Goal: Complete application form

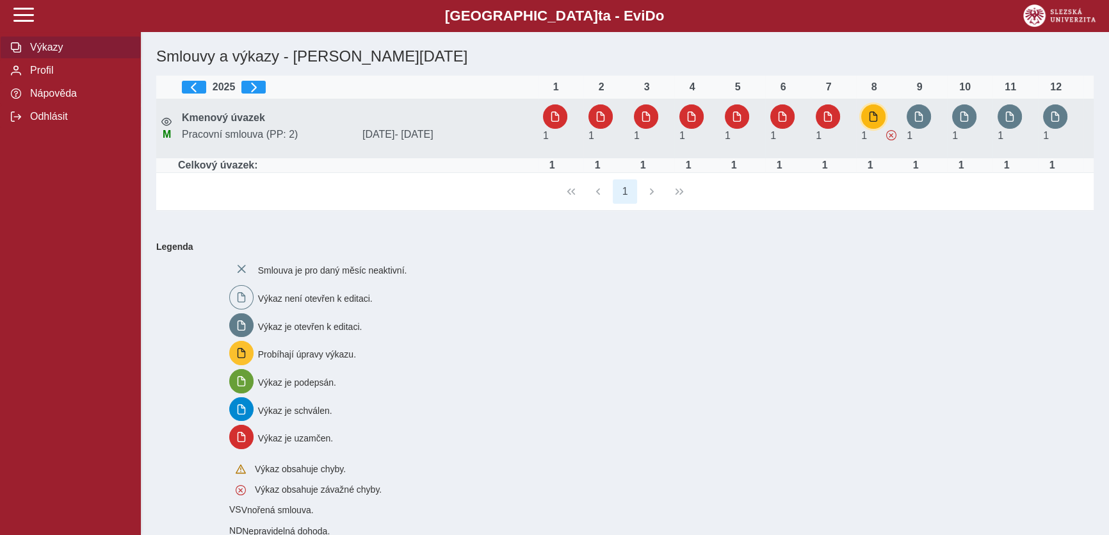
click at [873, 116] on span "button" at bounding box center [873, 116] width 10 height 10
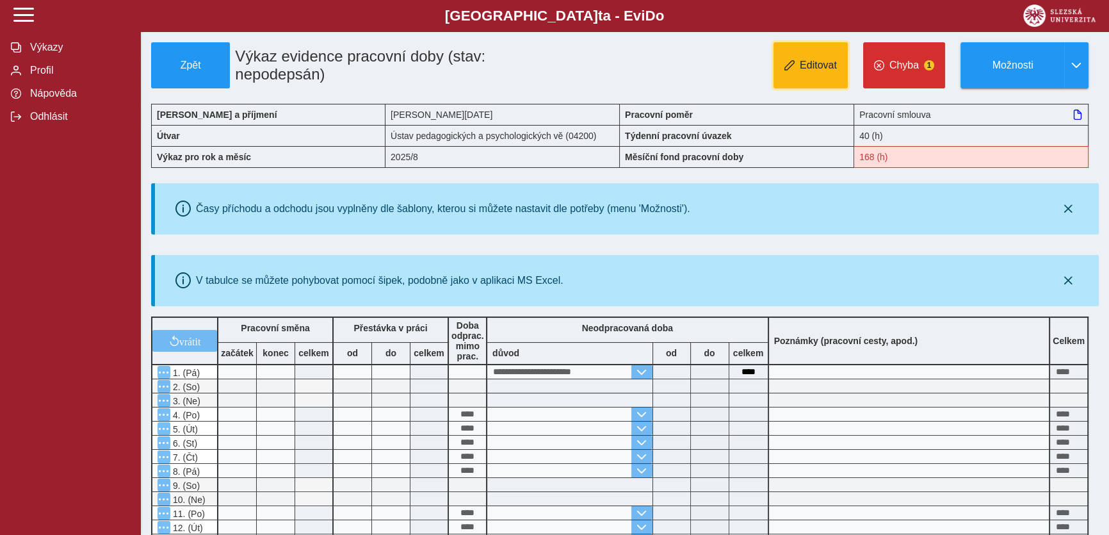
click at [797, 53] on button "Editovat" at bounding box center [811, 65] width 74 height 46
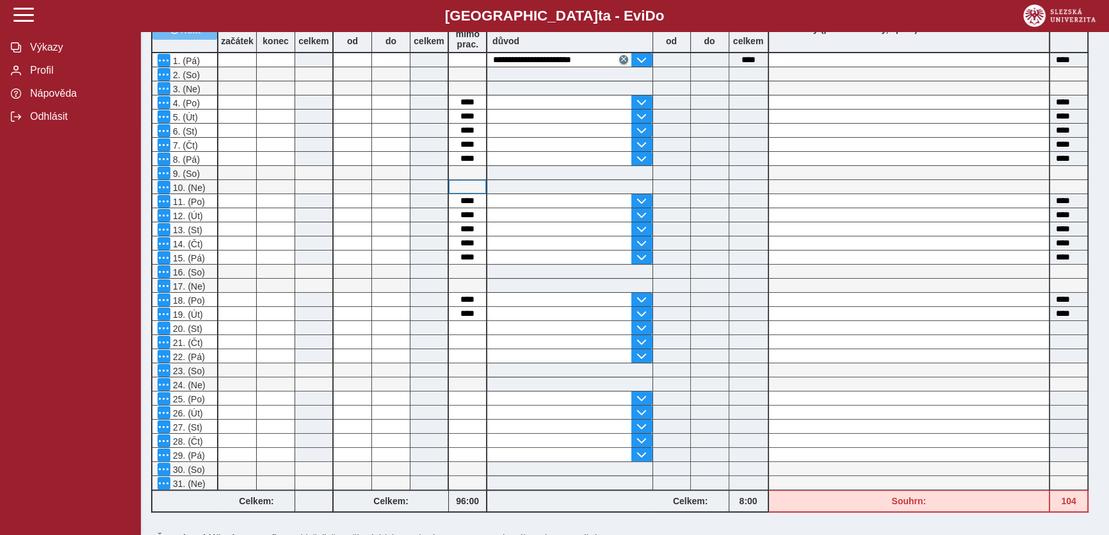
scroll to position [291, 0]
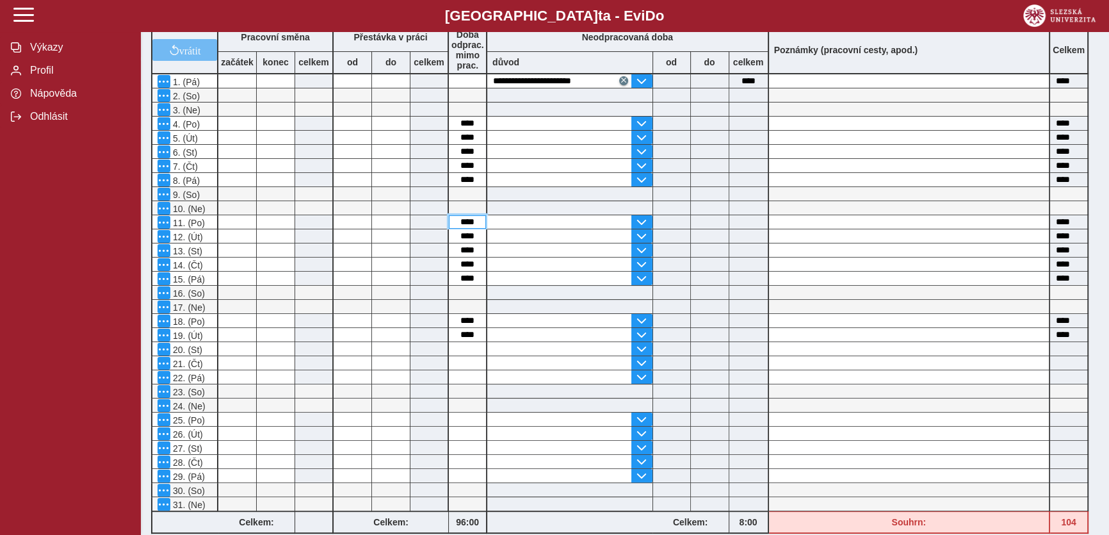
click at [461, 224] on input "****" at bounding box center [467, 221] width 37 height 13
click at [462, 223] on input "****" at bounding box center [467, 221] width 37 height 13
type input "*"
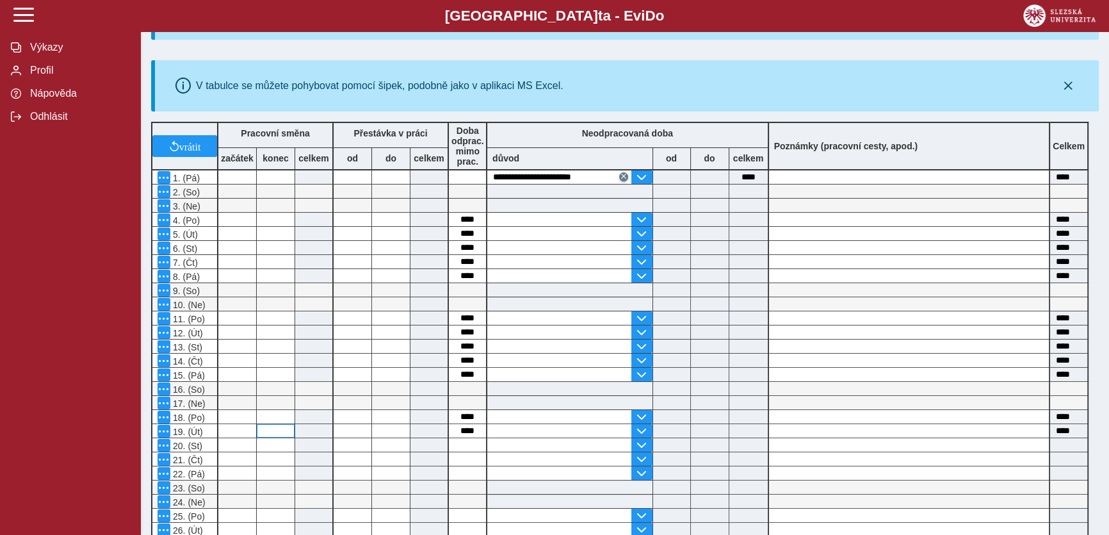
scroll to position [232, 0]
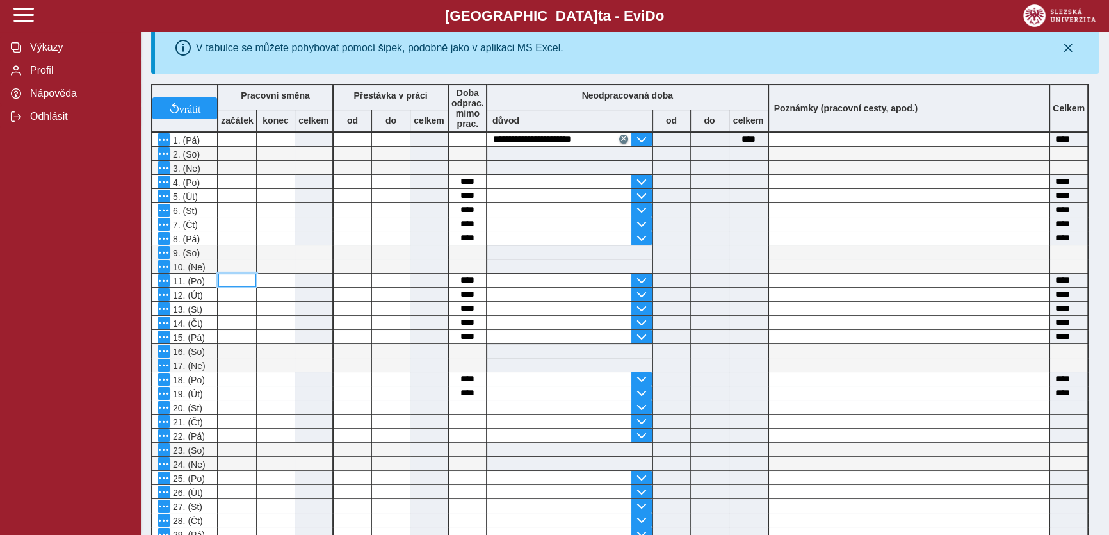
click at [240, 283] on input at bounding box center [237, 279] width 38 height 13
type input "*****"
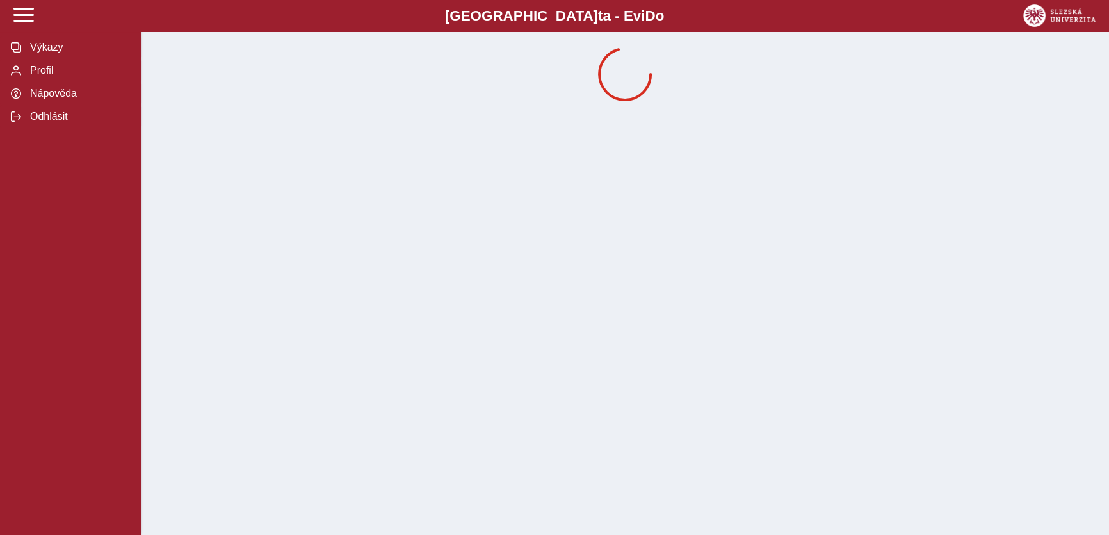
scroll to position [0, 0]
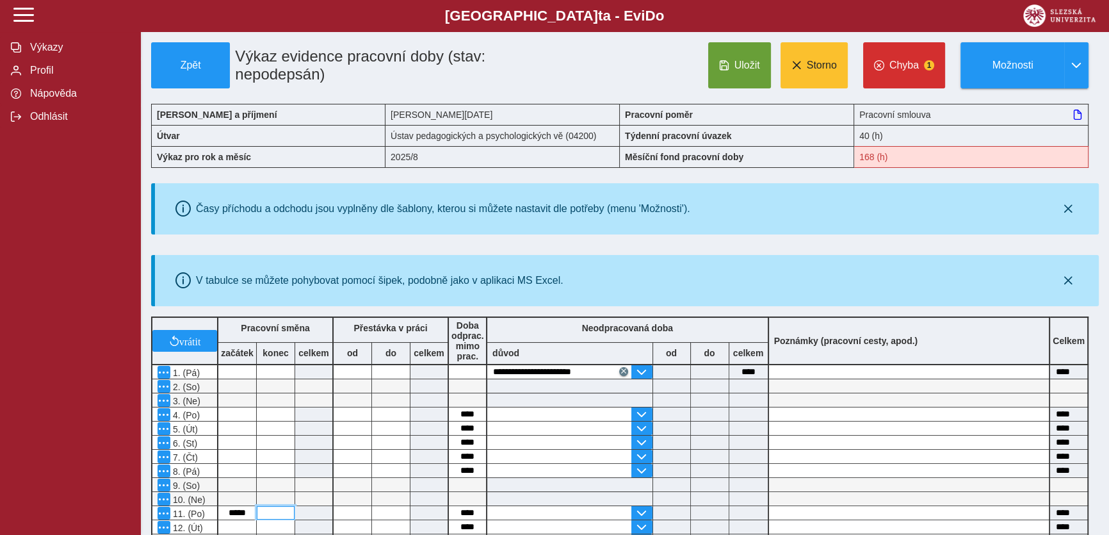
click at [276, 509] on input at bounding box center [276, 512] width 38 height 13
type input "**"
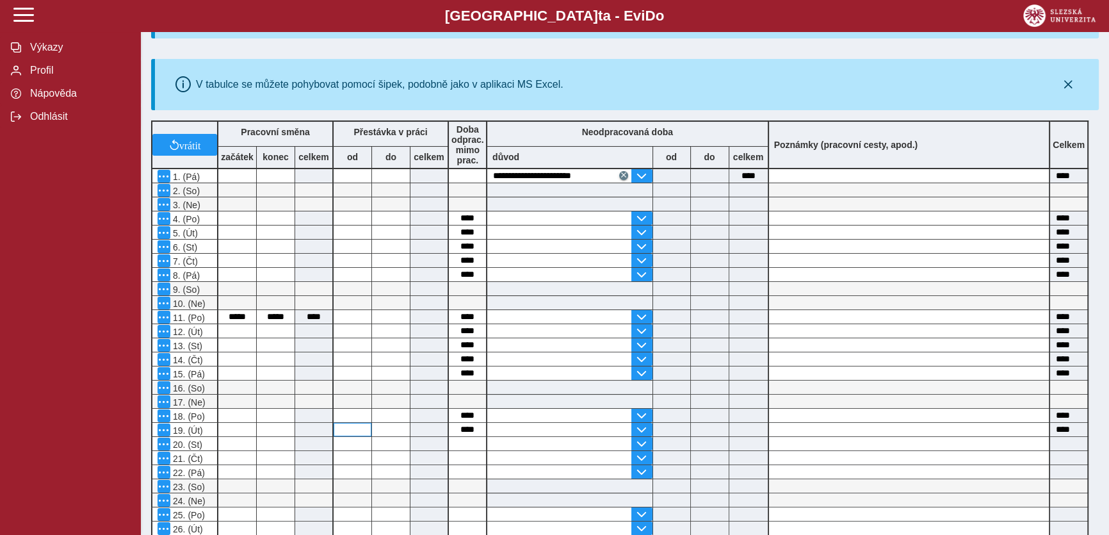
scroll to position [232, 0]
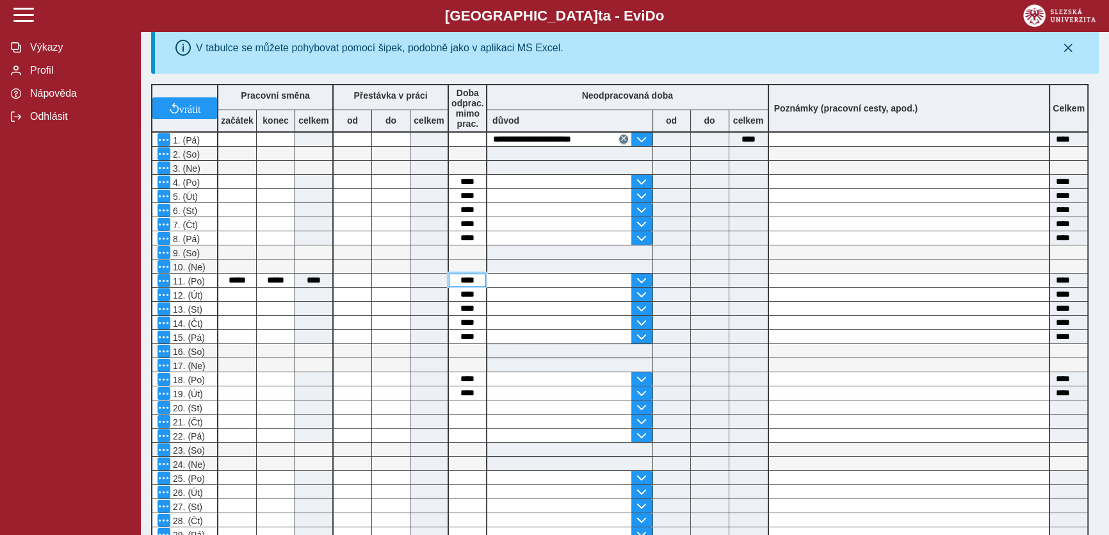
click at [462, 275] on input "****" at bounding box center [467, 279] width 37 height 13
type input "*"
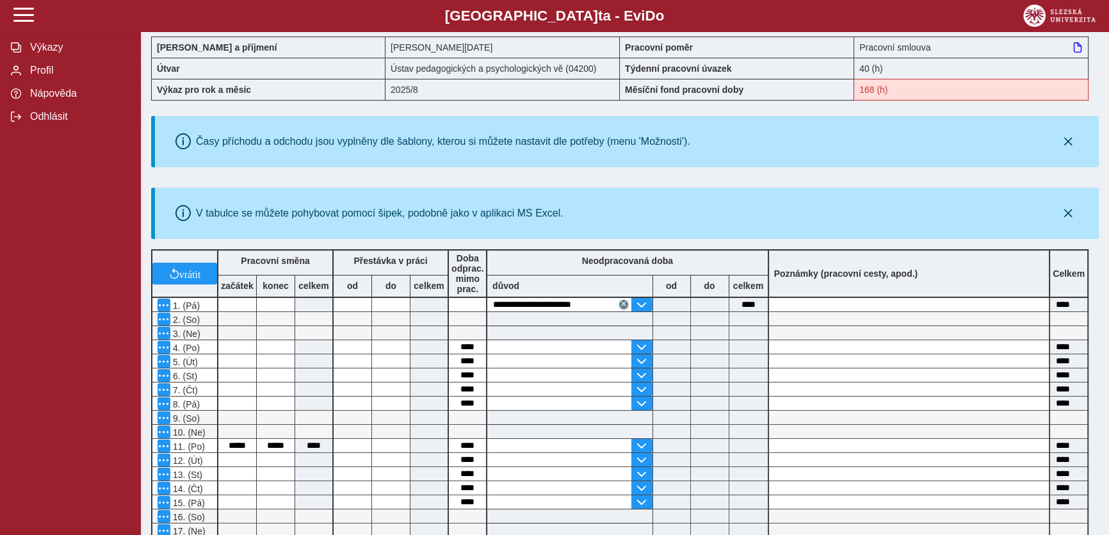
scroll to position [291, 0]
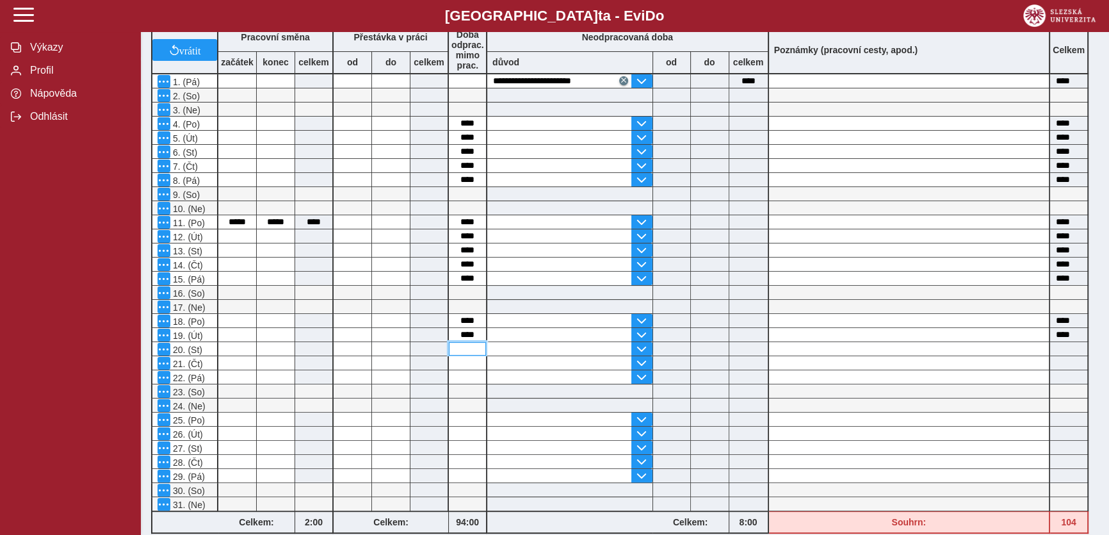
click at [471, 349] on input at bounding box center [467, 348] width 37 height 13
click at [234, 349] on input at bounding box center [237, 348] width 38 height 13
type input "*"
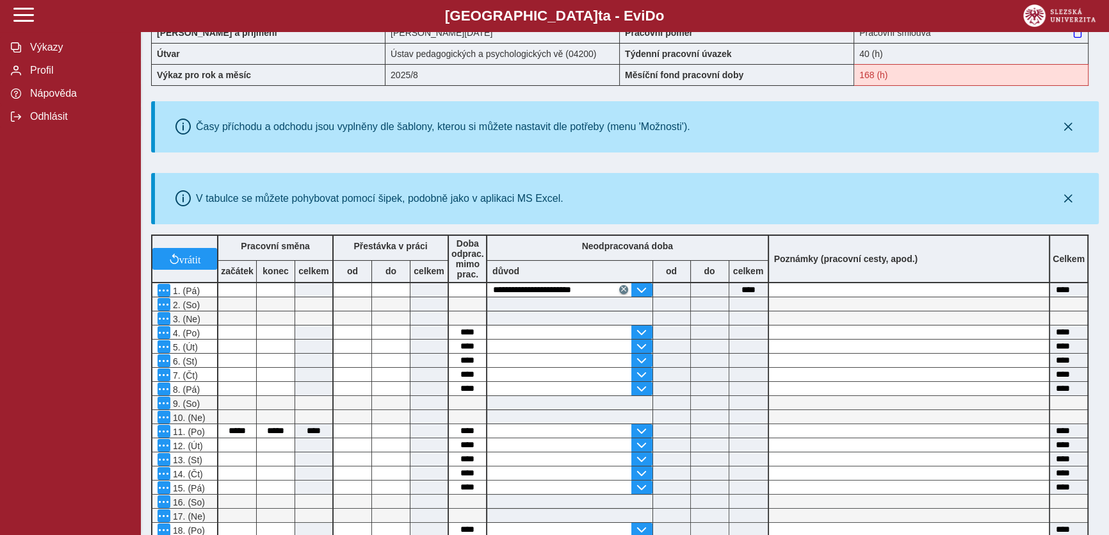
scroll to position [349, 0]
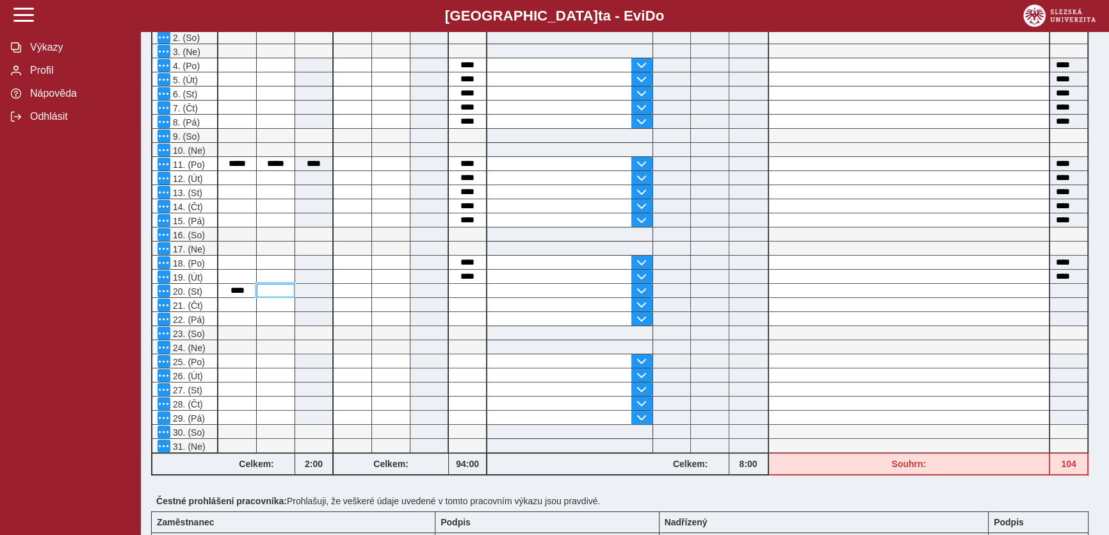
click at [265, 293] on input at bounding box center [276, 290] width 38 height 13
type input "*****"
click at [233, 306] on input at bounding box center [237, 304] width 38 height 13
type input "*"
click at [269, 307] on input at bounding box center [276, 304] width 38 height 13
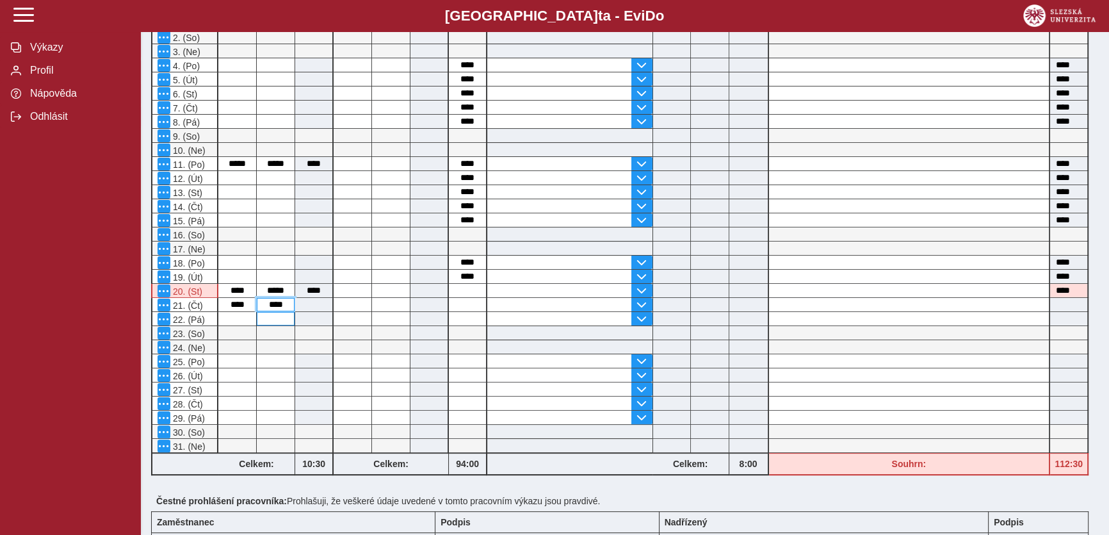
type input "*****"
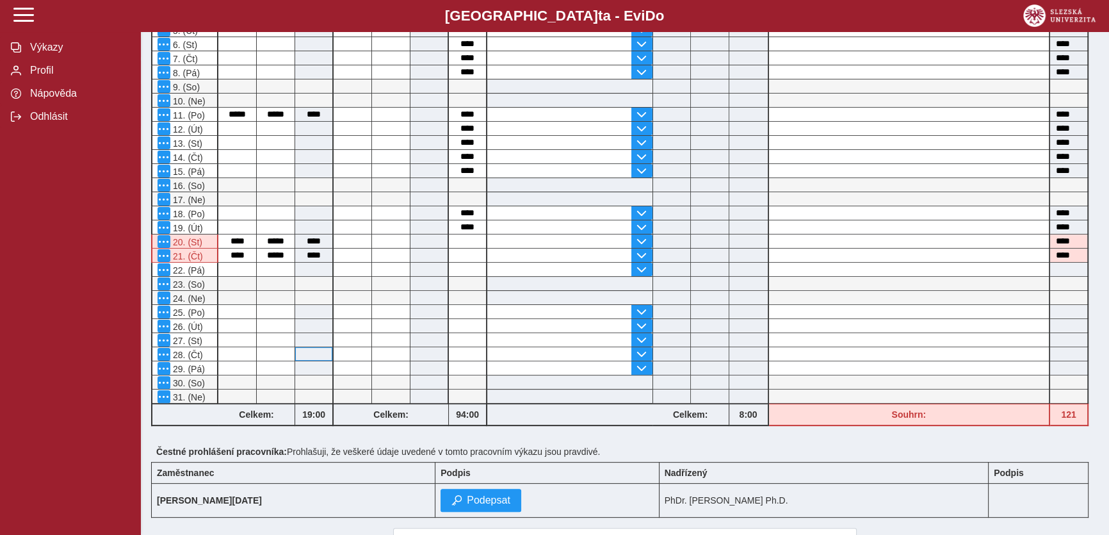
scroll to position [407, 0]
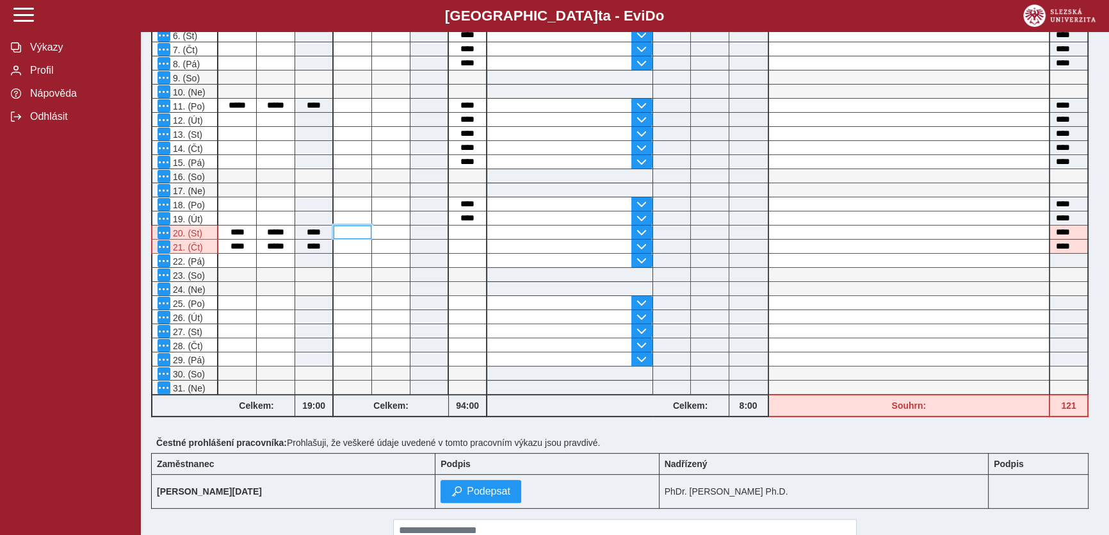
click at [346, 236] on input at bounding box center [353, 231] width 38 height 13
type input "**"
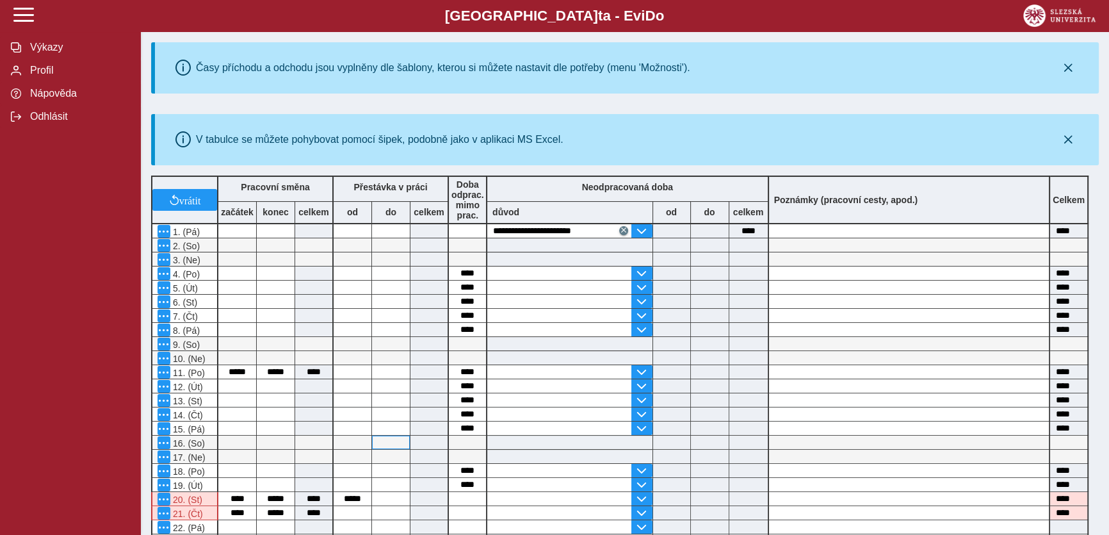
scroll to position [232, 0]
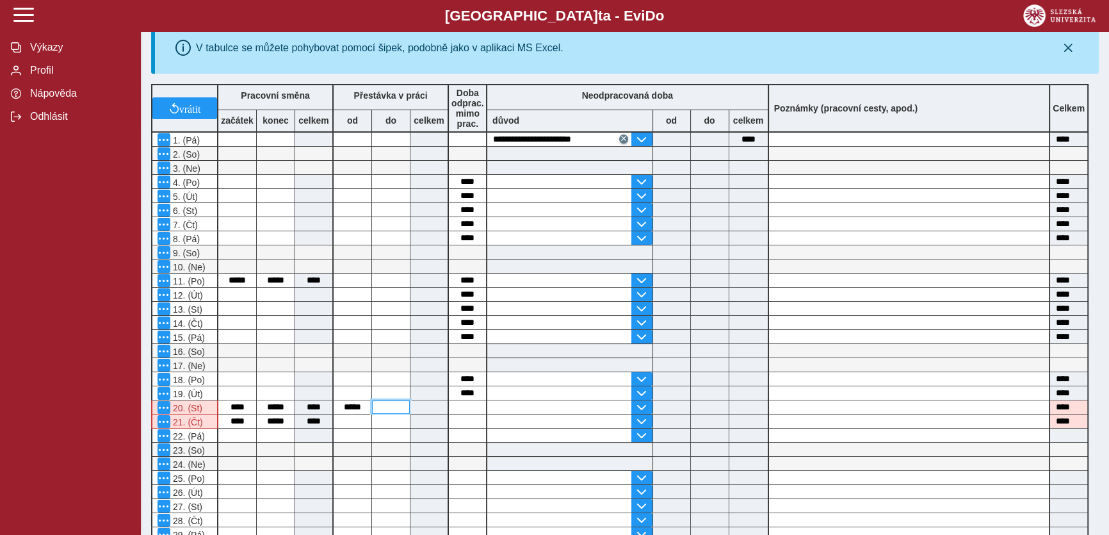
click at [390, 409] on input at bounding box center [391, 406] width 38 height 13
type input "*****"
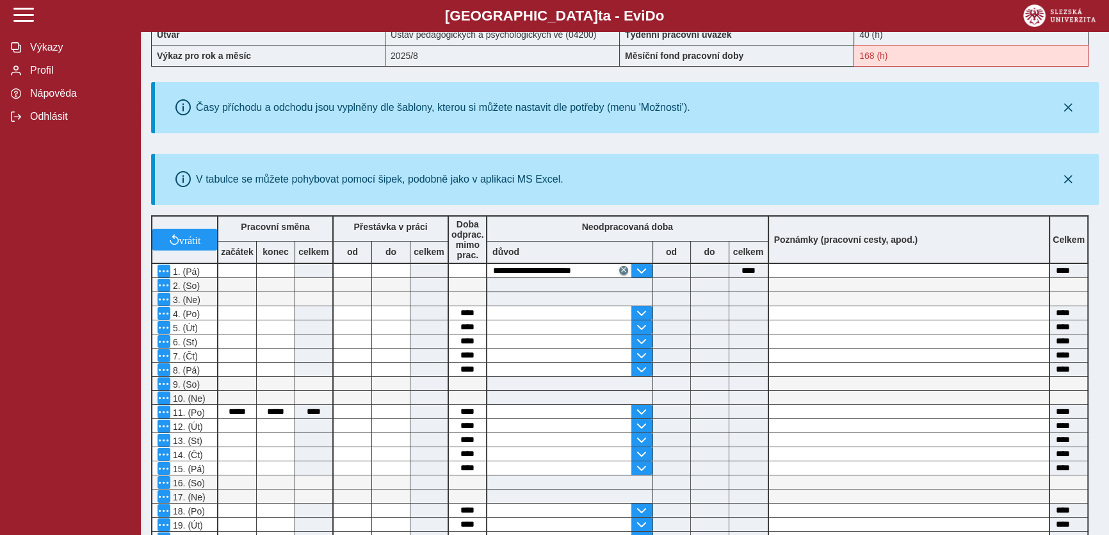
scroll to position [349, 0]
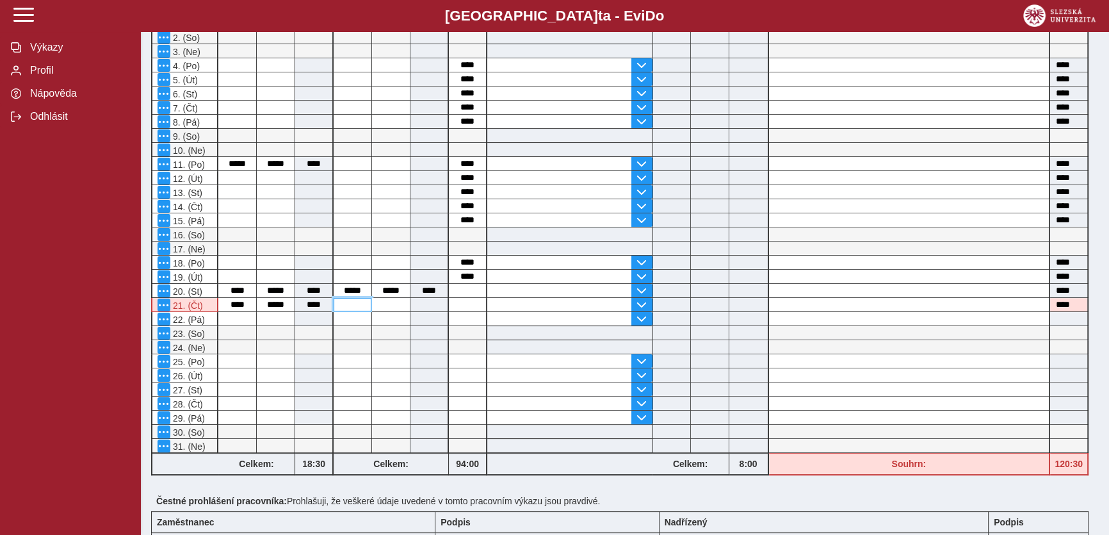
click at [354, 308] on input at bounding box center [353, 304] width 38 height 13
type input "**"
click at [395, 305] on input at bounding box center [391, 304] width 38 height 13
type input "*****"
drag, startPoint x: 464, startPoint y: 316, endPoint x: 472, endPoint y: 318, distance: 7.8
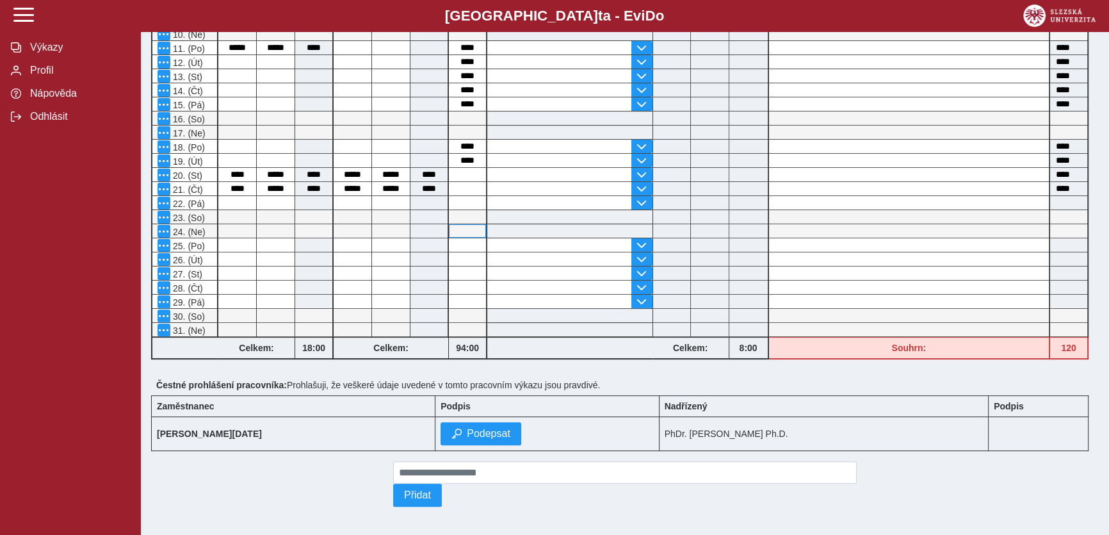
scroll to position [466, 0]
click at [469, 203] on input at bounding box center [467, 201] width 37 height 13
type input "*"
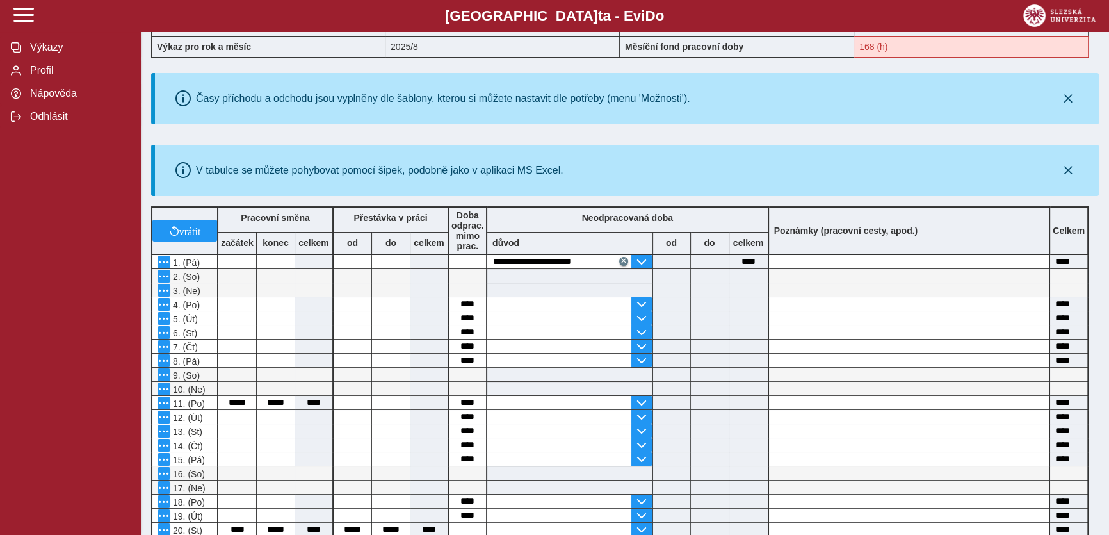
scroll to position [291, 0]
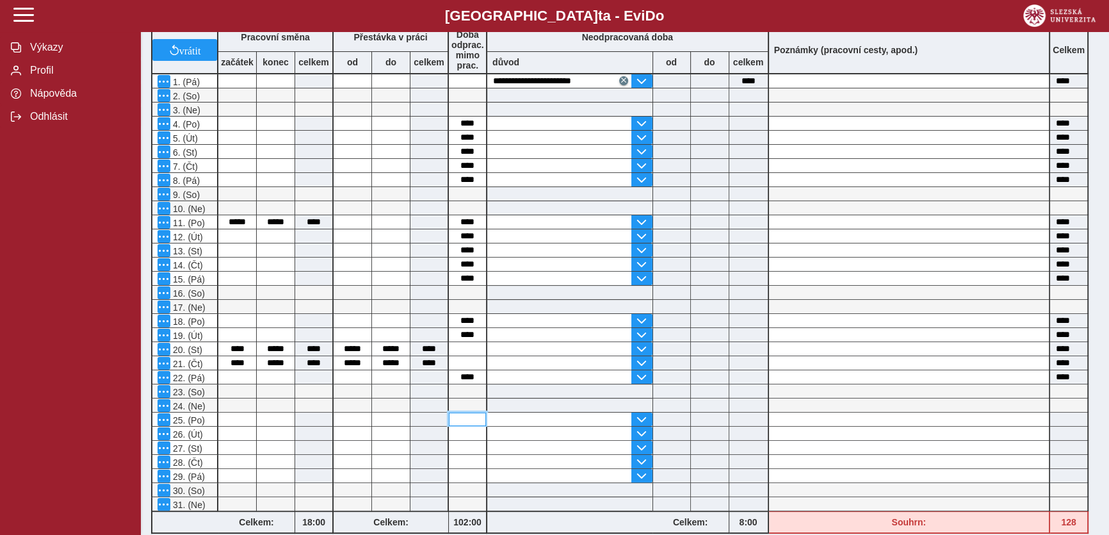
click at [467, 420] on input at bounding box center [467, 418] width 37 height 13
type input "*"
click at [469, 436] on input at bounding box center [467, 433] width 37 height 13
type input "*"
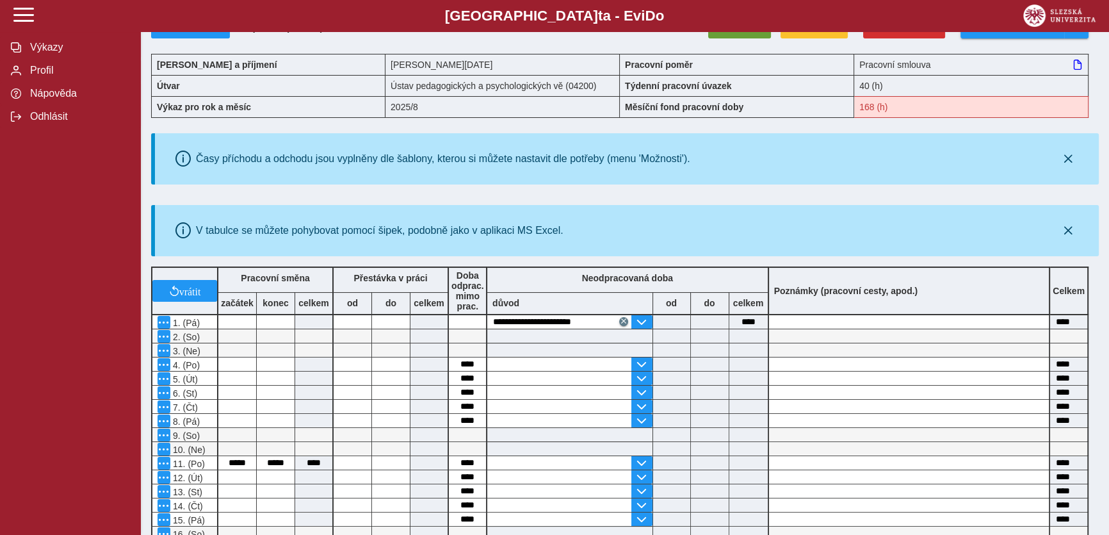
scroll to position [349, 0]
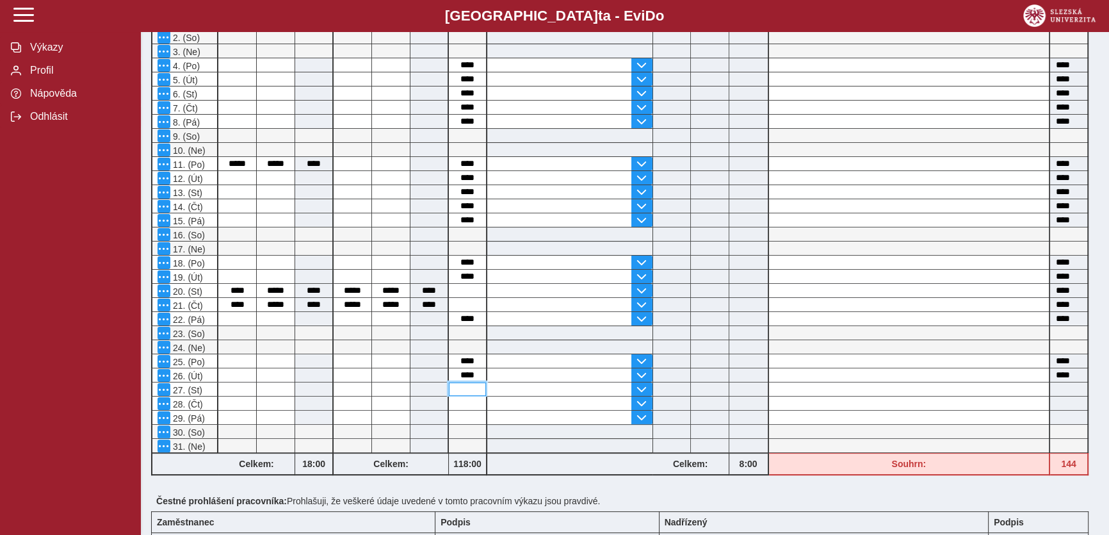
click at [472, 391] on input at bounding box center [467, 388] width 37 height 13
type input "*"
click at [469, 401] on input at bounding box center [467, 402] width 37 height 13
type input "*"
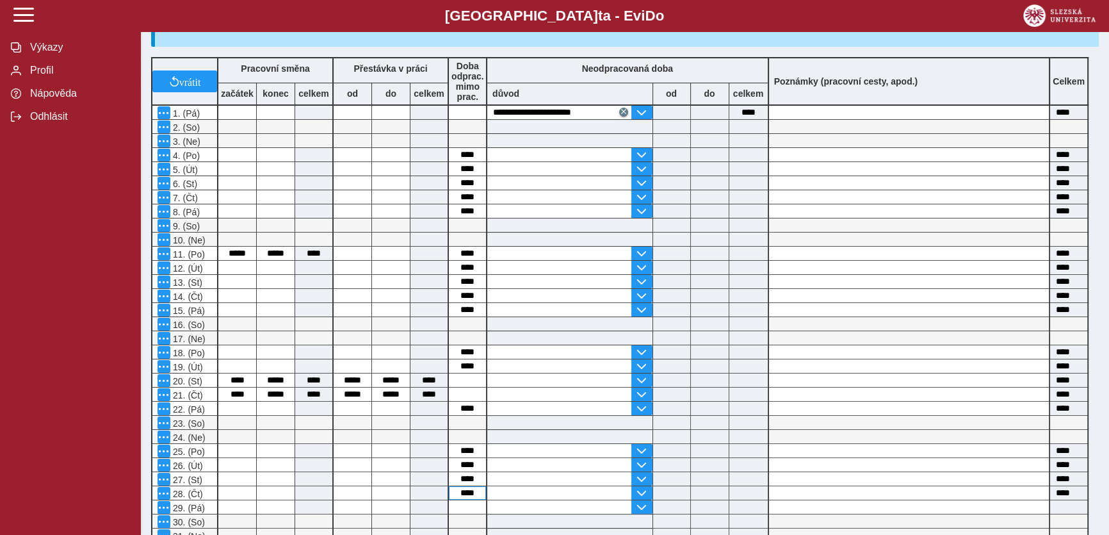
scroll to position [291, 0]
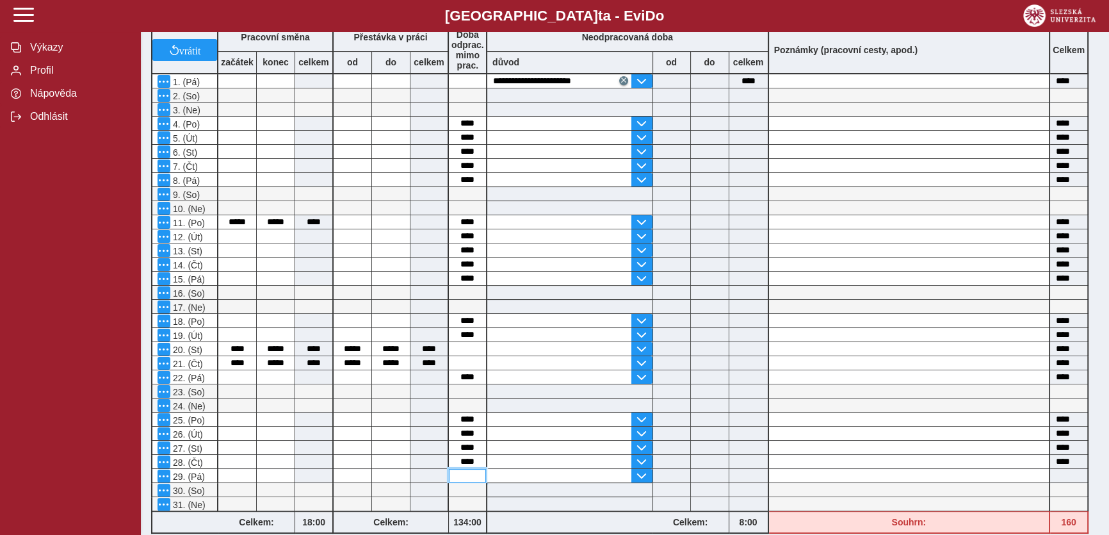
click at [467, 475] on input at bounding box center [467, 475] width 37 height 13
type input "*"
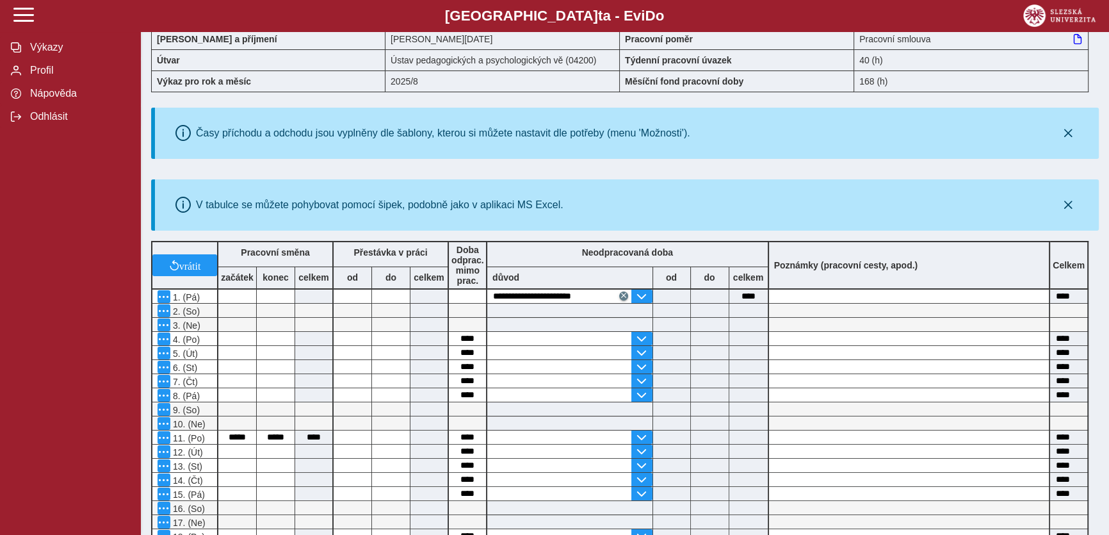
scroll to position [0, 0]
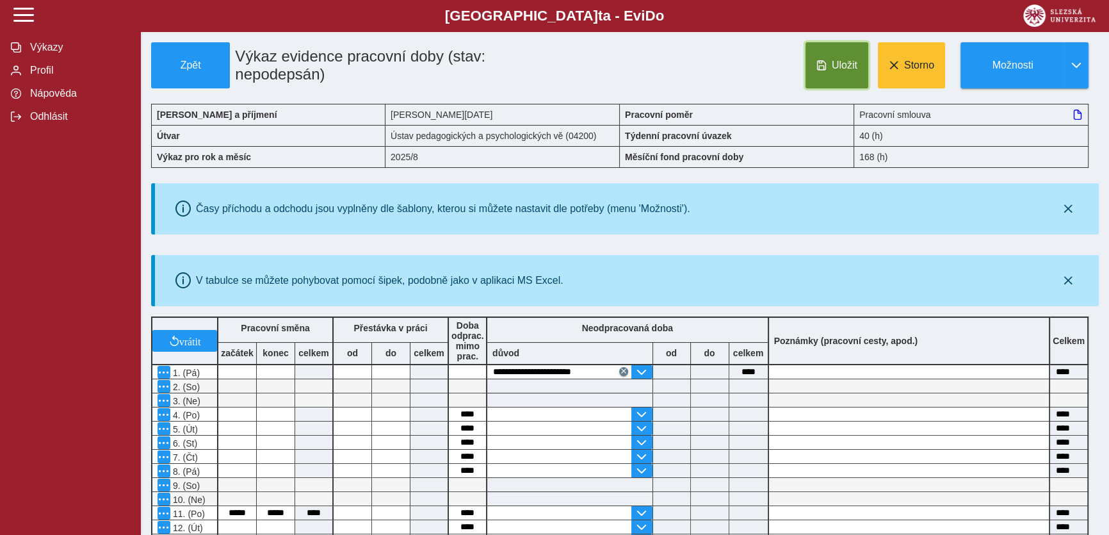
click at [829, 62] on button "Uložit" at bounding box center [837, 65] width 63 height 46
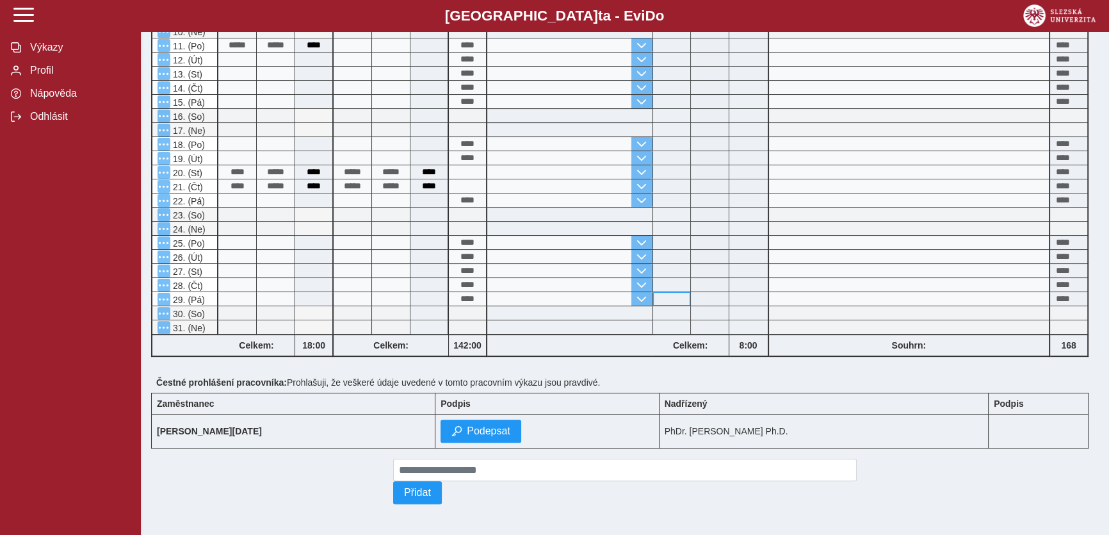
scroll to position [473, 0]
click at [494, 428] on span "Podepsat" at bounding box center [489, 431] width 44 height 12
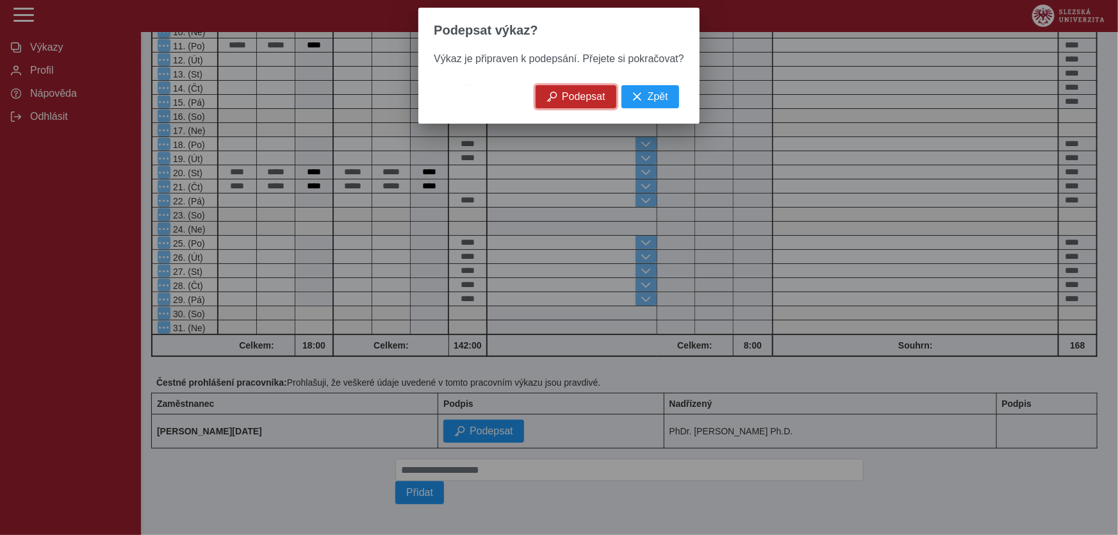
click at [566, 102] on span "Podepsat" at bounding box center [584, 97] width 44 height 12
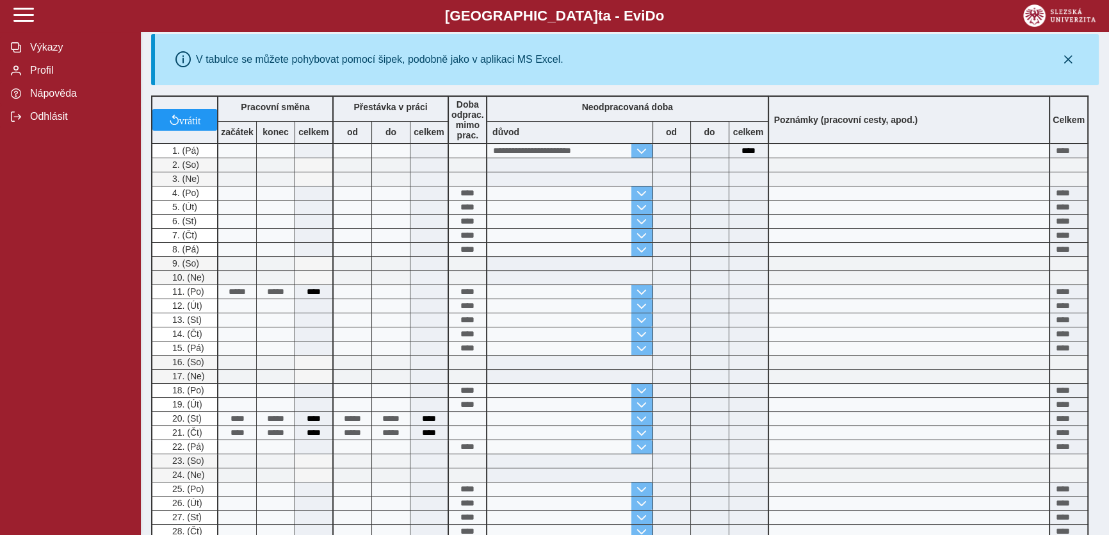
scroll to position [0, 0]
